Goal: Transaction & Acquisition: Purchase product/service

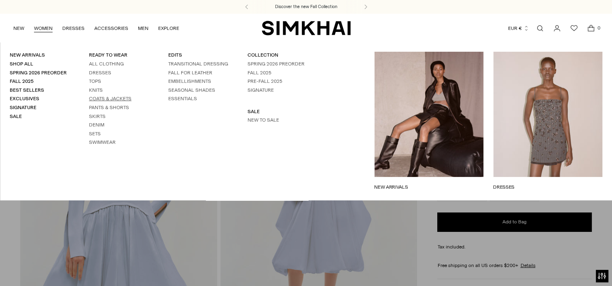
click at [114, 100] on link "Coats & Jackets" at bounding box center [110, 99] width 42 height 6
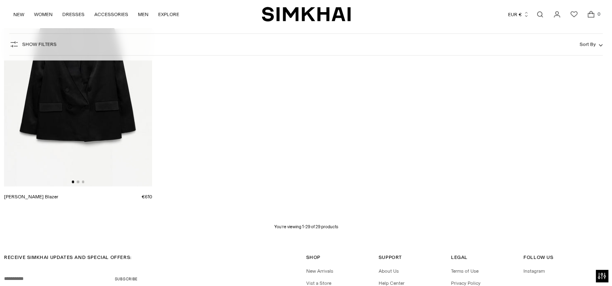
scroll to position [1981, 0]
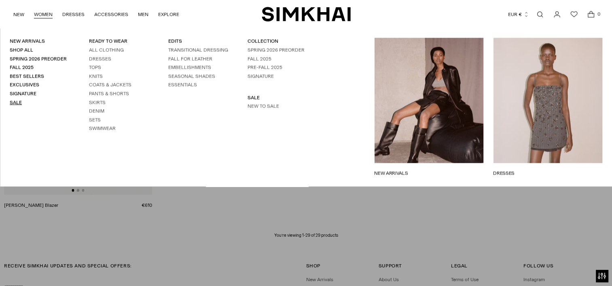
click at [10, 103] on link "Sale" at bounding box center [16, 103] width 12 height 6
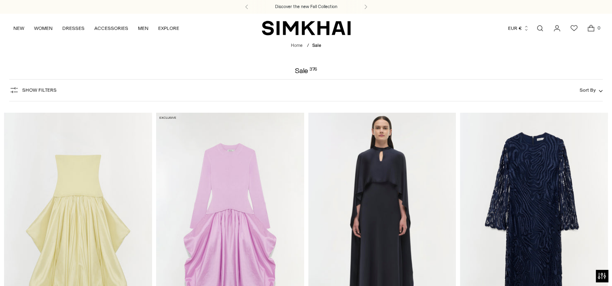
click at [35, 87] on button "Show Filters" at bounding box center [32, 90] width 47 height 13
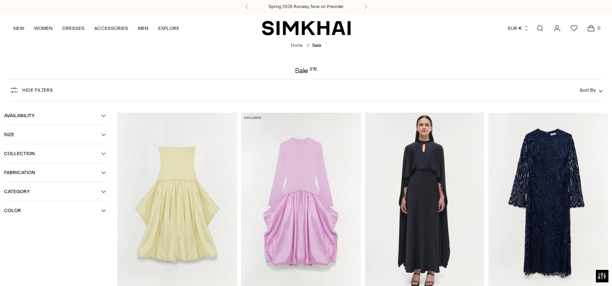
click at [26, 154] on span "Collection" at bounding box center [52, 154] width 97 height 6
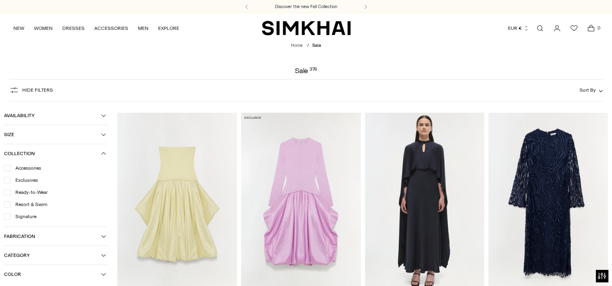
click at [25, 254] on span "Category" at bounding box center [52, 256] width 97 height 6
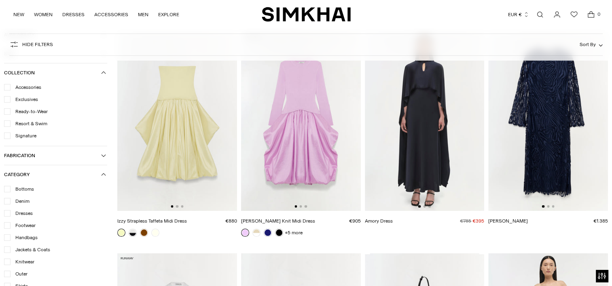
scroll to position [121, 0]
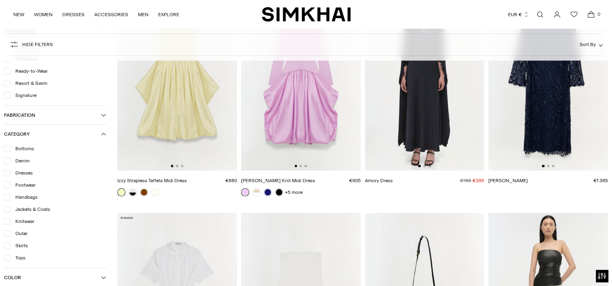
click at [24, 209] on span "Jackets & Coats" at bounding box center [31, 209] width 40 height 7
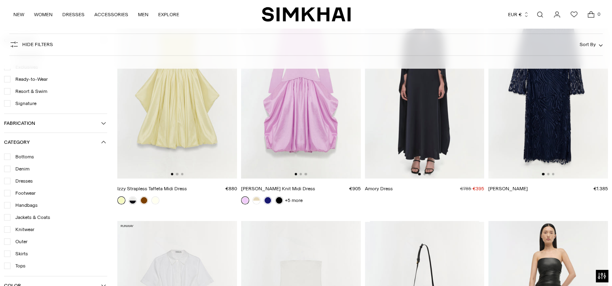
scroll to position [129, 0]
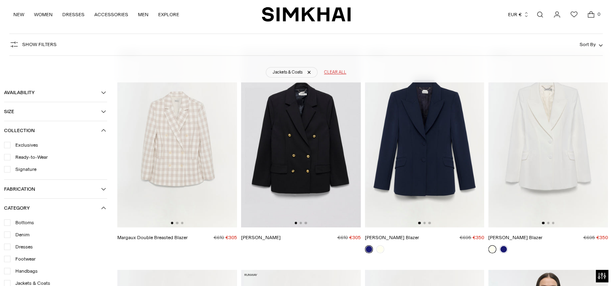
scroll to position [19, 0]
